Goal: Task Accomplishment & Management: Manage account settings

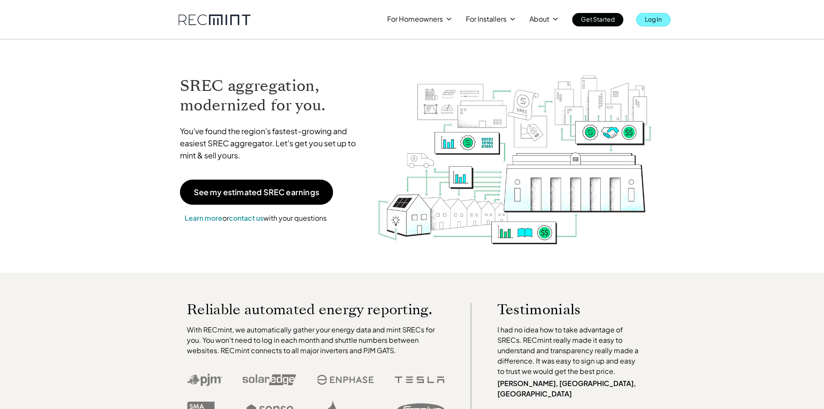
click at [663, 20] on link "Log In" at bounding box center [654, 19] width 34 height 13
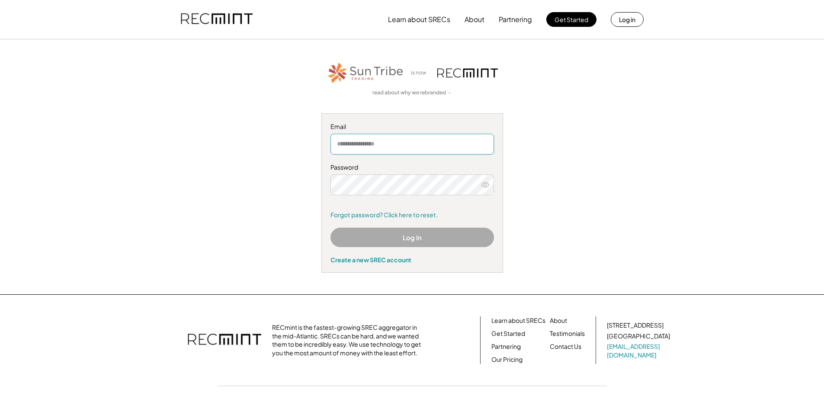
drag, startPoint x: 425, startPoint y: 138, endPoint x: 431, endPoint y: 144, distance: 8.0
click at [427, 139] on input "email" at bounding box center [413, 144] width 164 height 21
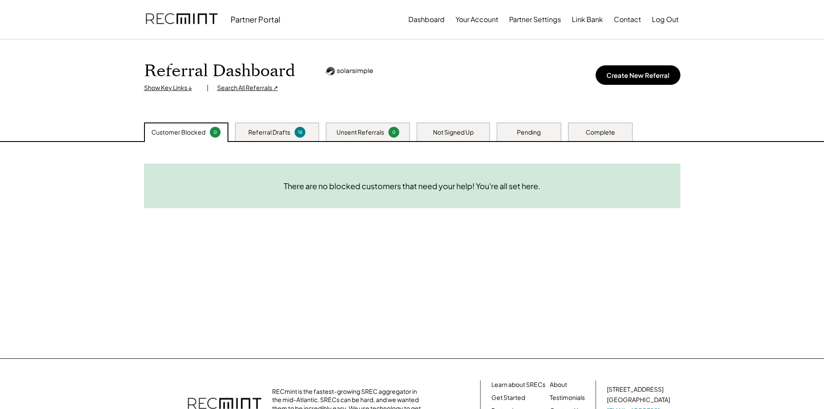
click at [272, 131] on div "Referral Drafts" at bounding box center [269, 132] width 42 height 9
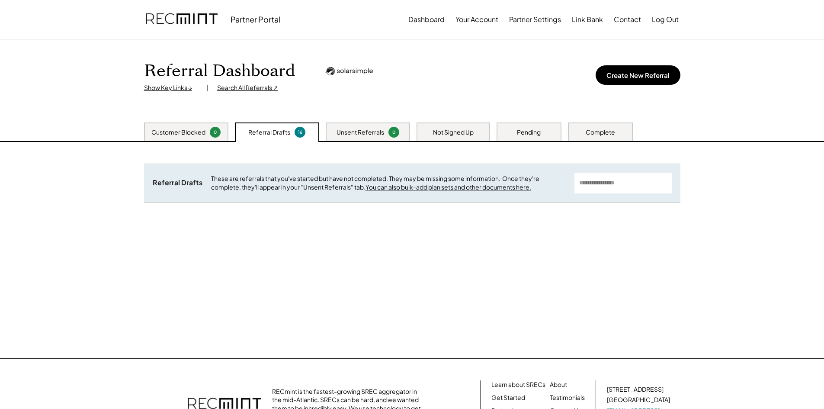
click at [356, 126] on div "Unsent Referrals 0" at bounding box center [368, 131] width 84 height 19
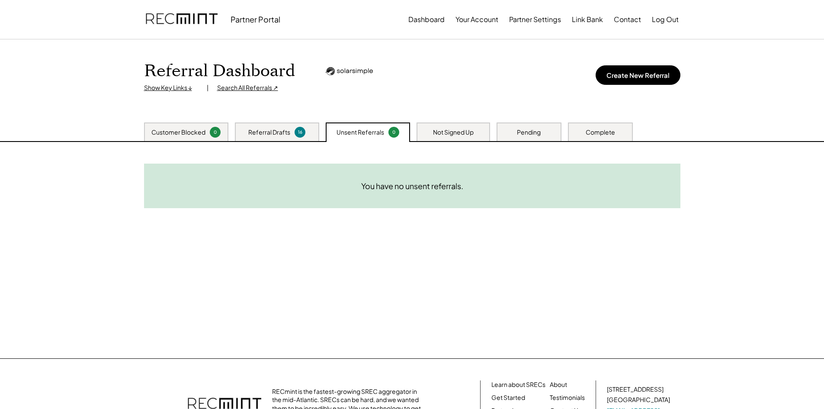
drag, startPoint x: 443, startPoint y: 128, endPoint x: 479, endPoint y: 128, distance: 35.5
click at [444, 128] on div "Not Signed Up" at bounding box center [453, 132] width 41 height 9
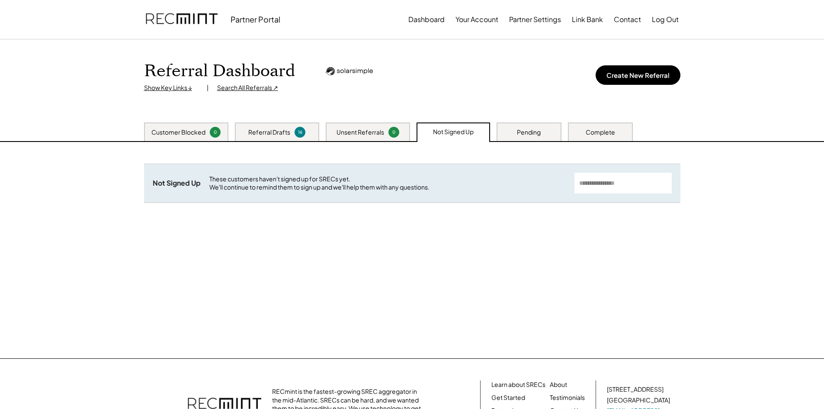
click at [550, 128] on div "Pending" at bounding box center [529, 131] width 65 height 19
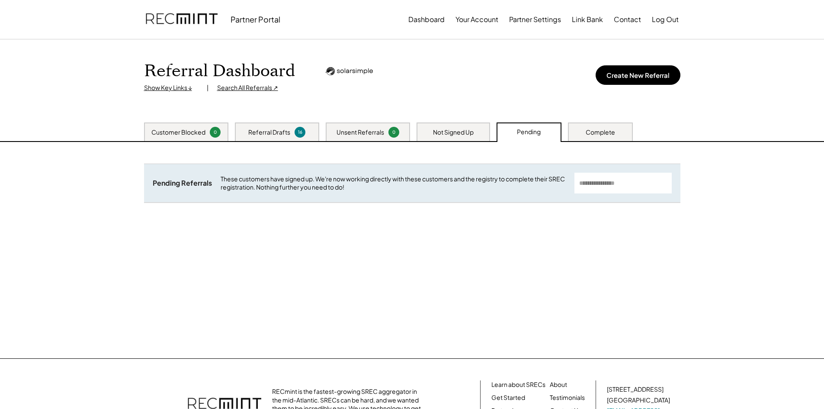
drag, startPoint x: 604, startPoint y: 132, endPoint x: 594, endPoint y: 134, distance: 10.2
click at [604, 132] on div "Complete" at bounding box center [600, 132] width 29 height 9
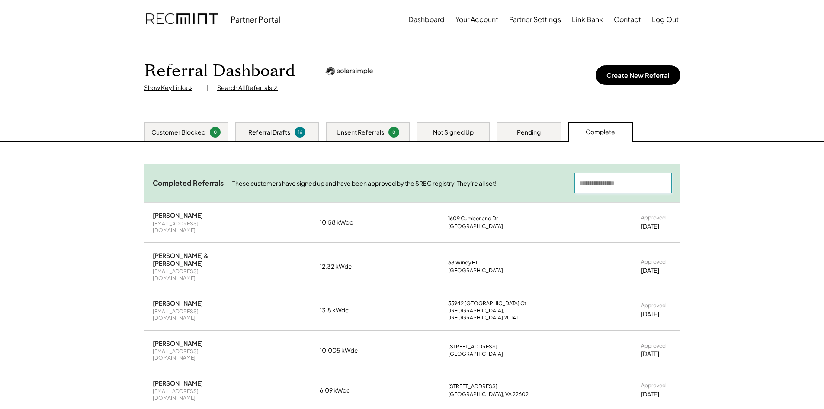
drag, startPoint x: 608, startPoint y: 183, endPoint x: 618, endPoint y: 165, distance: 21.5
click at [608, 183] on input "input" at bounding box center [623, 183] width 97 height 21
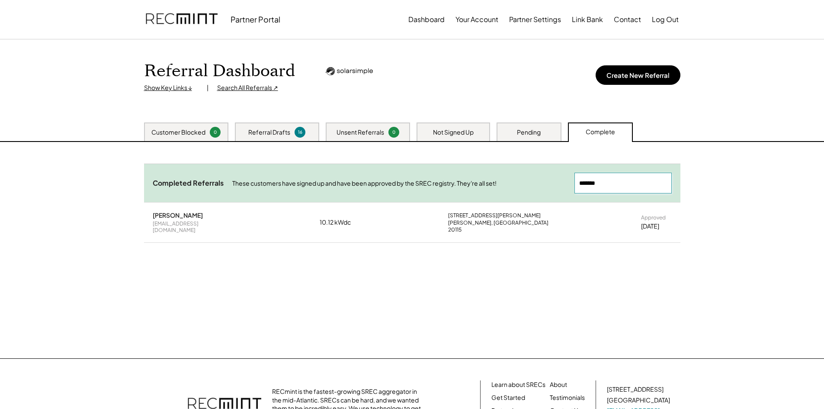
type input "*******"
click at [163, 218] on div "Michael Lund" at bounding box center [178, 215] width 50 height 8
click at [366, 210] on div "Michael Lund mlund10@gmail.com 10.12 kWdc 5679 Wilson Rd Marshall, VA 20115 App…" at bounding box center [412, 222] width 537 height 39
click at [436, 215] on div "Michael Lund mlund10@gmail.com 10.12 kWdc 5679 Wilson Rd Marshall, VA 20115 App…" at bounding box center [412, 222] width 537 height 39
click at [479, 215] on div "[STREET_ADDRESS][PERSON_NAME]" at bounding box center [494, 215] width 93 height 7
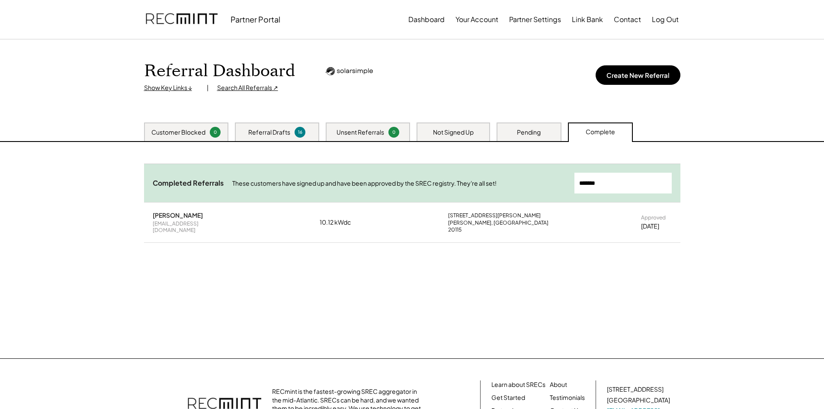
click at [672, 217] on div "Approved 7/26/25" at bounding box center [656, 222] width 30 height 16
click at [399, 217] on div "Michael Lund mlund10@gmail.com 10.12 kWdc 5679 Wilson Rd Marshall, VA 20115 App…" at bounding box center [412, 222] width 537 height 39
click at [321, 218] on div "10.12 kWdc" at bounding box center [341, 222] width 43 height 9
click at [369, 222] on div "Michael Lund mlund10@gmail.com 10.12 kWdc 5679 Wilson Rd Marshall, VA 20115 App…" at bounding box center [412, 222] width 537 height 39
click at [527, 132] on div "Pending" at bounding box center [529, 132] width 24 height 9
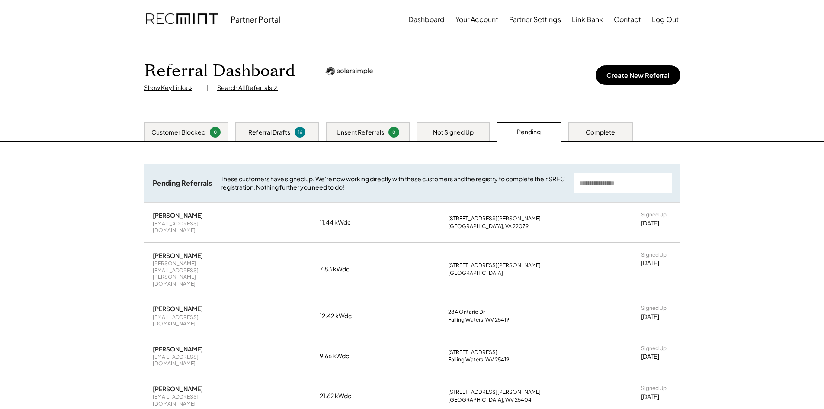
click at [606, 134] on div "Complete" at bounding box center [600, 132] width 29 height 9
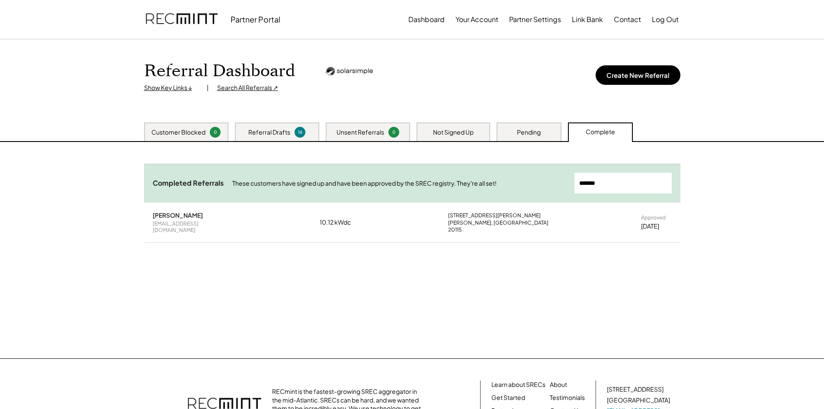
click at [206, 219] on div "Michael Lund mlund10@gmail.com" at bounding box center [194, 222] width 82 height 22
click at [414, 15] on button "Dashboard" at bounding box center [427, 19] width 36 height 17
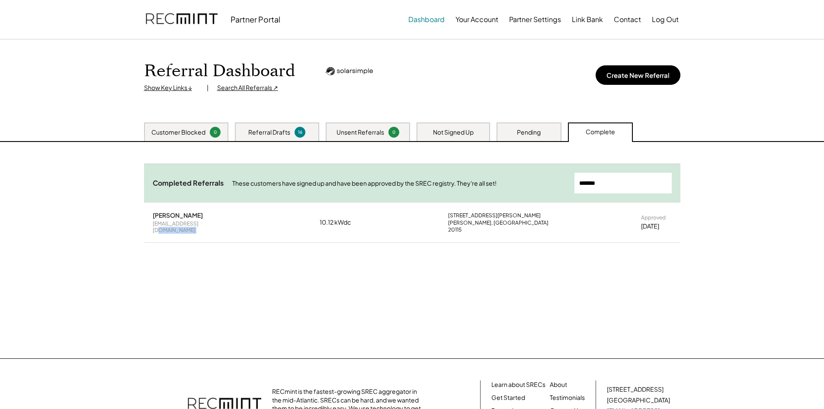
click at [424, 22] on button "Dashboard" at bounding box center [427, 19] width 36 height 17
click at [484, 20] on button "Your Account" at bounding box center [477, 19] width 43 height 17
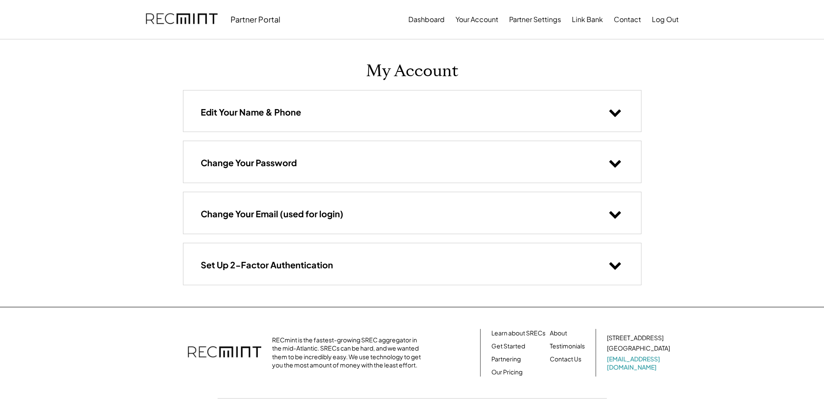
click at [537, 24] on button "Partner Settings" at bounding box center [535, 19] width 52 height 17
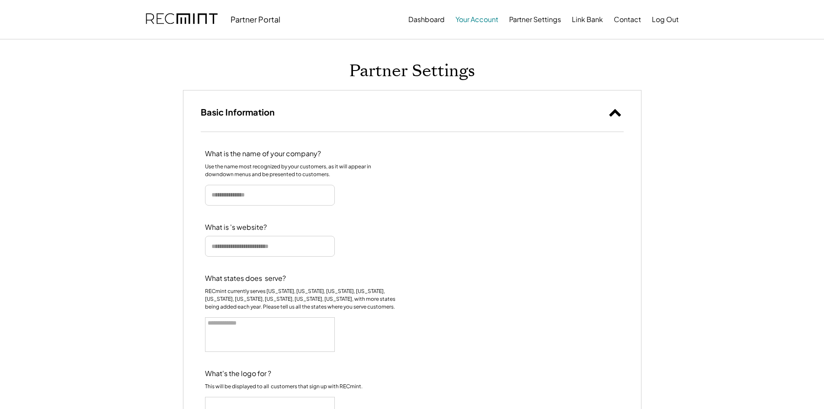
select select
click at [483, 22] on button "Your Account" at bounding box center [477, 19] width 43 height 17
type input "**********"
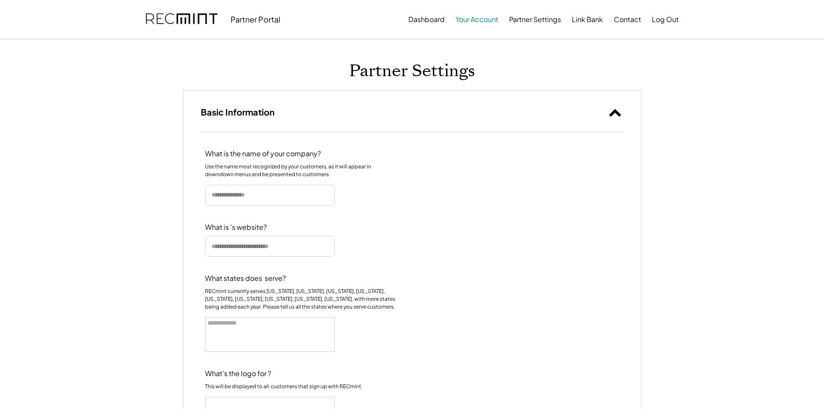
type input "***"
type input "*********"
type input "**********"
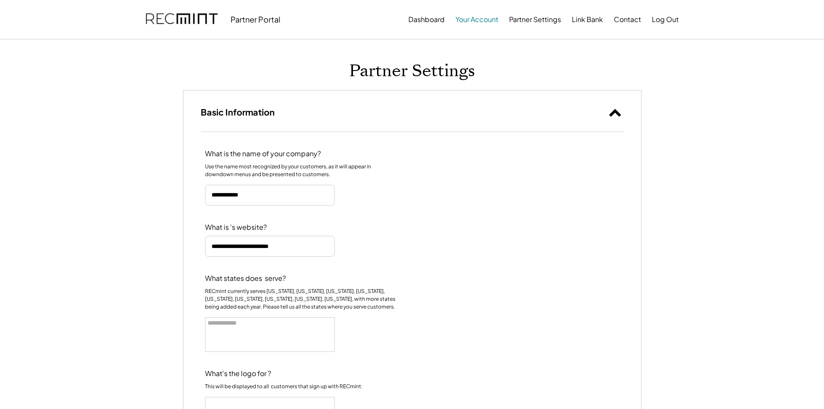
select select "********"
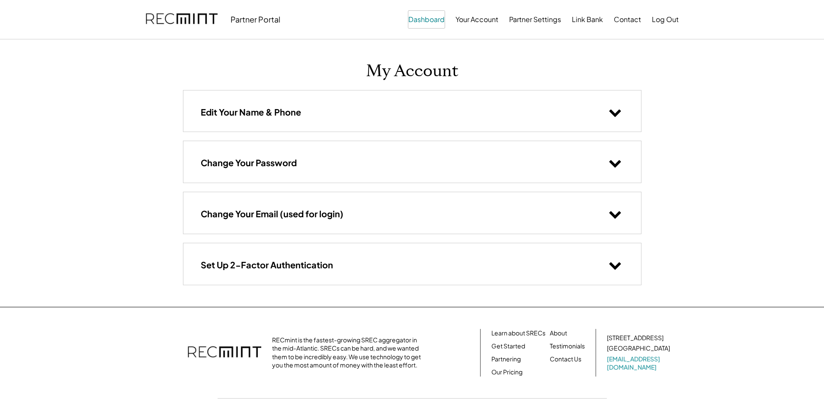
drag, startPoint x: 444, startPoint y: 16, endPoint x: 439, endPoint y: 18, distance: 4.8
click at [441, 18] on button "Dashboard" at bounding box center [427, 19] width 36 height 17
click at [439, 18] on button "Dashboard" at bounding box center [427, 19] width 36 height 17
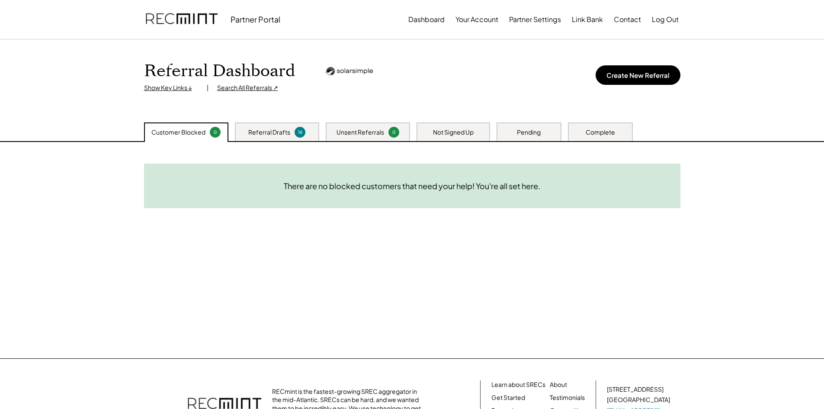
click at [282, 129] on div "Referral Drafts" at bounding box center [269, 132] width 42 height 9
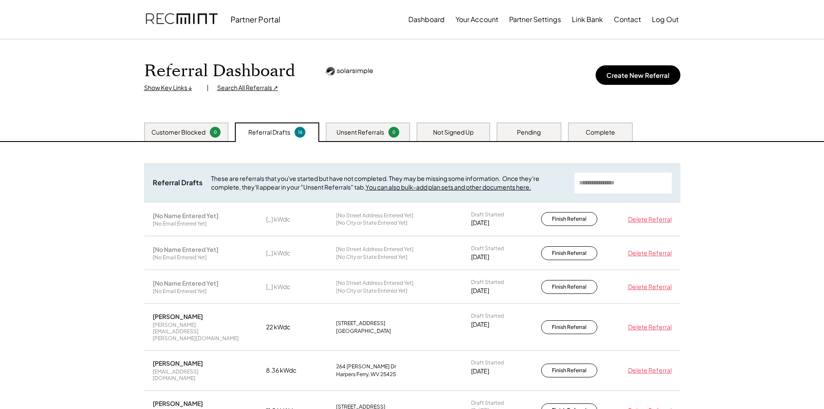
click at [583, 130] on div "Complete" at bounding box center [600, 131] width 65 height 19
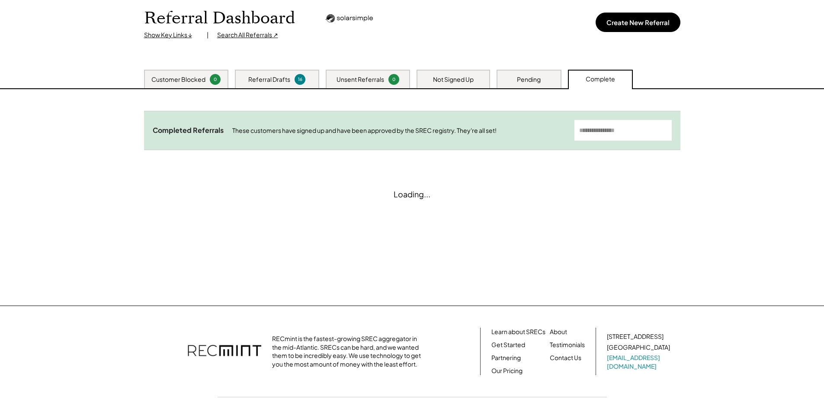
scroll to position [92, 0]
